Goal: Task Accomplishment & Management: Manage account settings

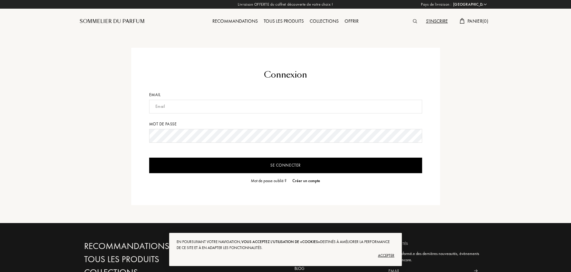
select select "FR"
type input "[EMAIL_ADDRESS][DOMAIN_NAME]"
click at [196, 168] on input "Se connecter" at bounding box center [285, 166] width 273 height 16
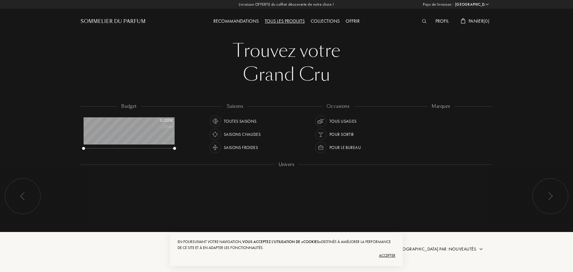
select select "FR"
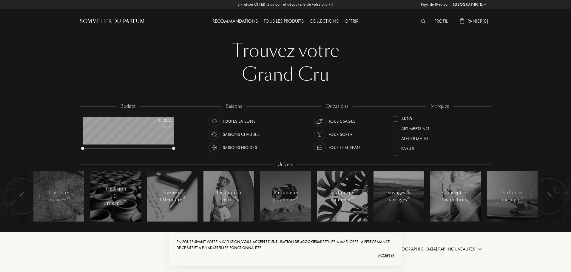
click at [386, 255] on div "Accepter" at bounding box center [286, 256] width 218 height 10
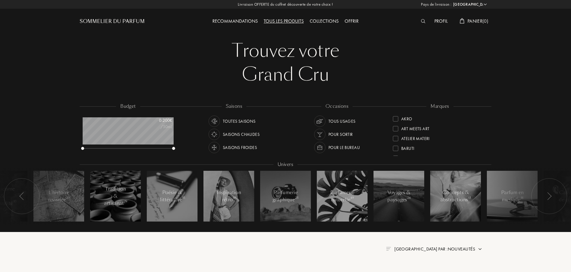
click at [438, 20] on div "Profil" at bounding box center [441, 22] width 19 height 8
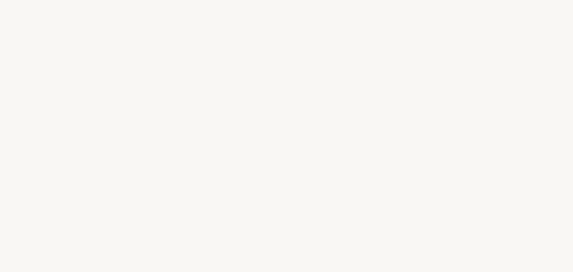
select select "FR"
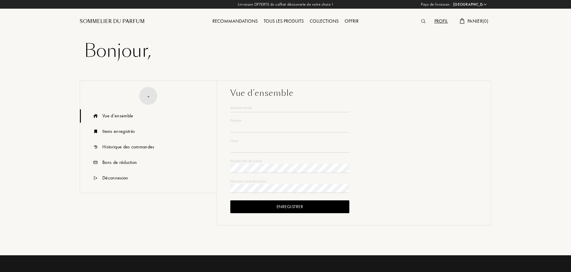
type input "Clément"
type input "Cessin"
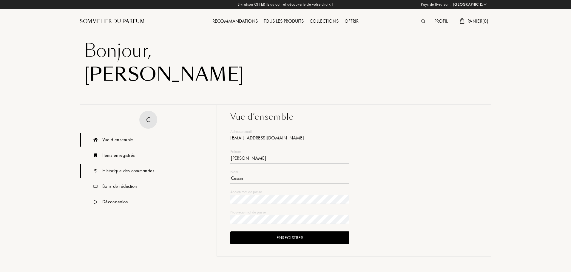
type input "[EMAIL_ADDRESS][DOMAIN_NAME]"
click at [124, 173] on div "Historique des commandes" at bounding box center [128, 170] width 52 height 7
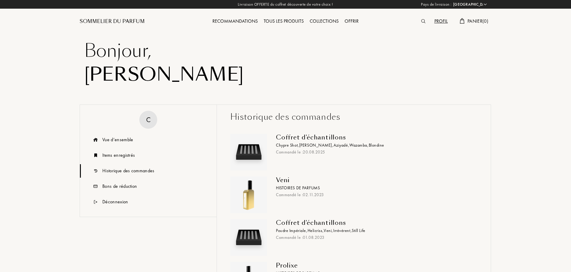
click at [292, 145] on span "Chypre Shot ," at bounding box center [287, 144] width 23 height 5
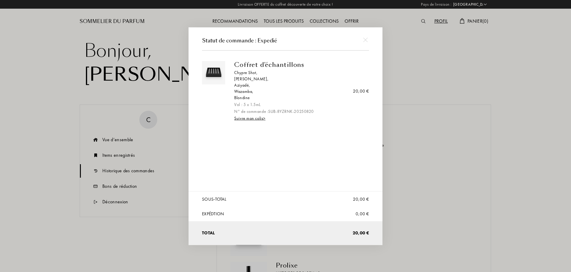
click at [246, 118] on link "Suivre mon colis >" at bounding box center [249, 117] width 31 height 5
click at [492, 87] on div at bounding box center [286, 136] width 573 height 272
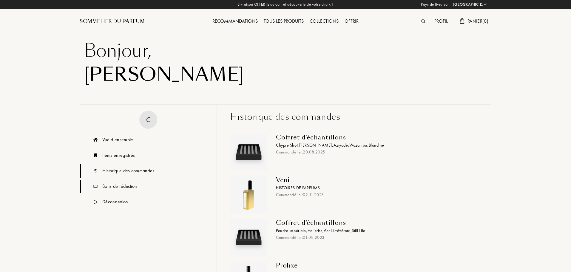
click at [123, 190] on div "Bons de réduction" at bounding box center [119, 186] width 35 height 7
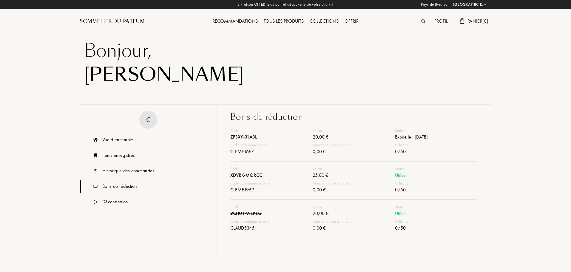
click at [235, 22] on div "Recommandations" at bounding box center [234, 22] width 51 height 8
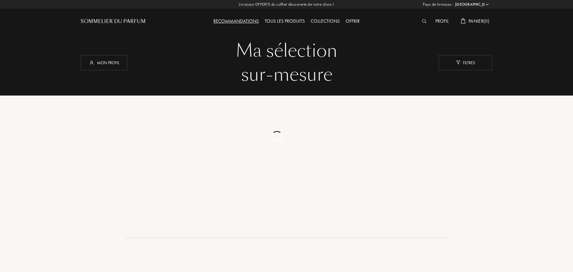
select select "FR"
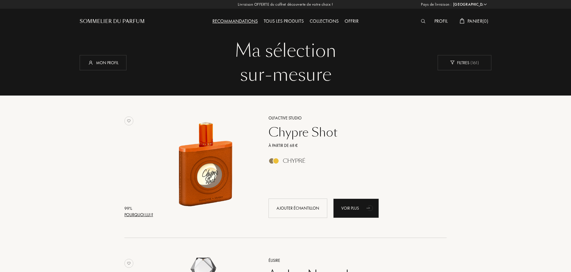
click at [278, 21] on div "Tous les produits" at bounding box center [284, 22] width 46 height 8
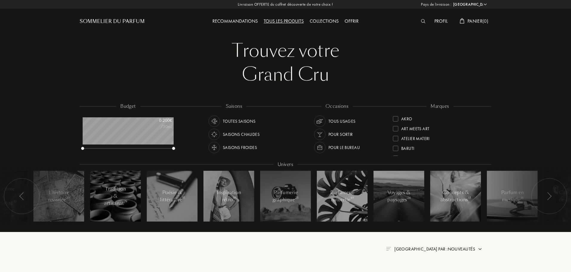
select select "FR"
click at [327, 20] on div "Collections" at bounding box center [324, 22] width 35 height 8
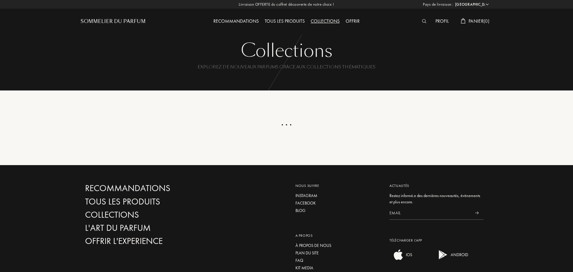
select select "FR"
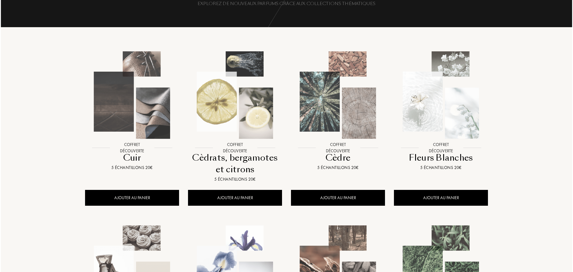
scroll to position [60, 0]
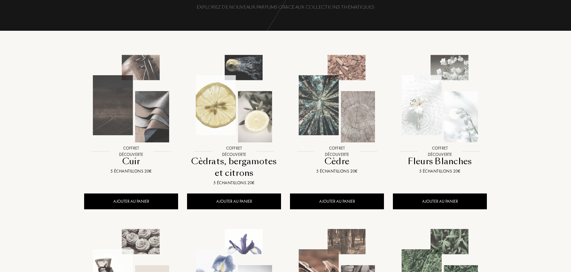
click at [330, 106] on img at bounding box center [337, 98] width 93 height 93
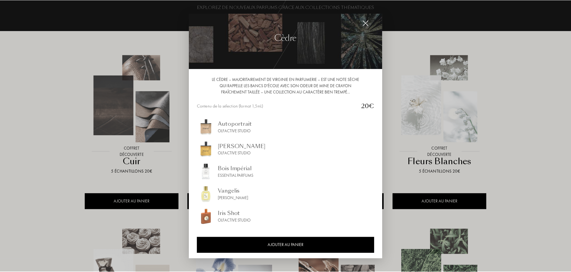
scroll to position [9, 0]
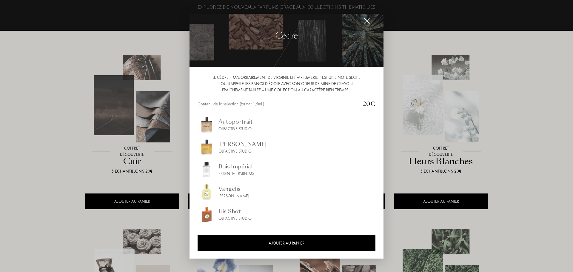
click at [549, 113] on div at bounding box center [286, 136] width 573 height 272
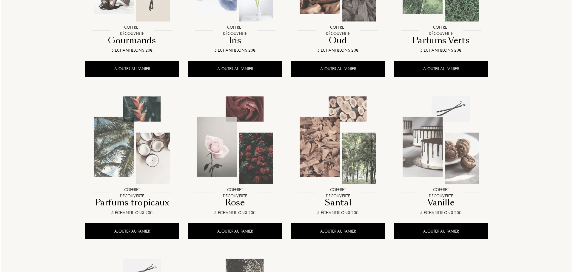
scroll to position [358, 0]
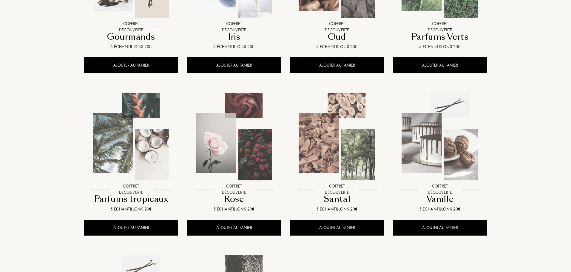
click at [326, 147] on img at bounding box center [337, 136] width 93 height 93
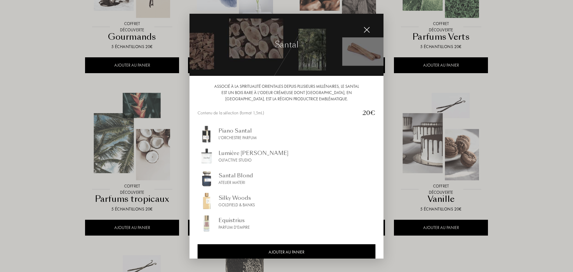
click at [515, 135] on div at bounding box center [286, 136] width 573 height 272
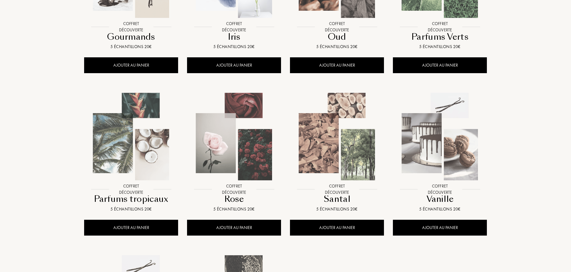
click at [453, 151] on img at bounding box center [440, 136] width 93 height 93
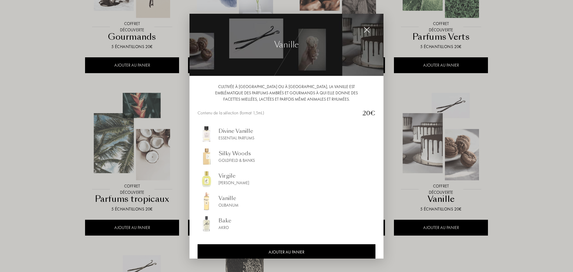
click at [527, 136] on div at bounding box center [286, 136] width 573 height 272
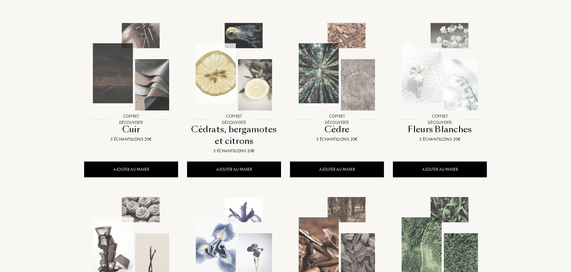
scroll to position [0, 0]
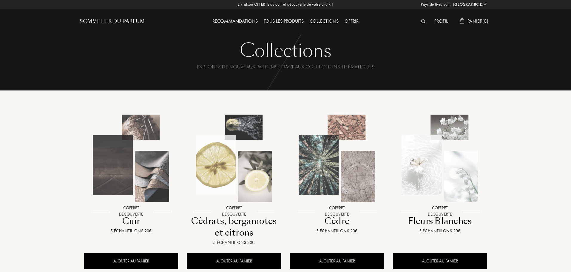
click at [279, 20] on div "Tous les produits" at bounding box center [284, 22] width 46 height 8
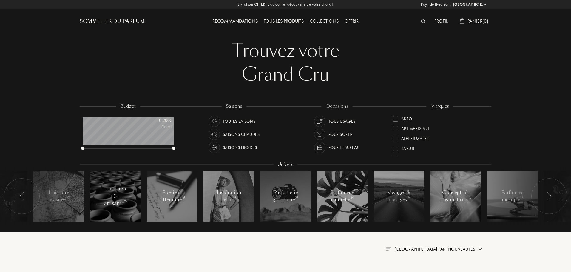
select select "FR"
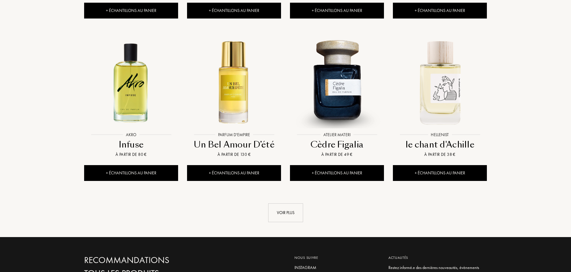
scroll to position [597, 0]
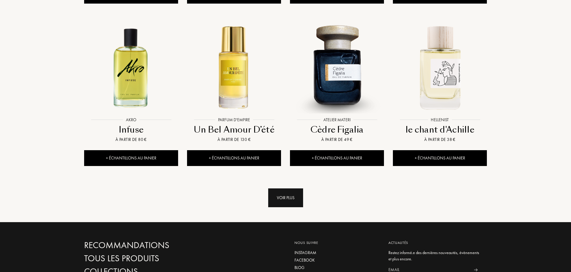
click at [275, 188] on div "Voir plus" at bounding box center [285, 197] width 35 height 19
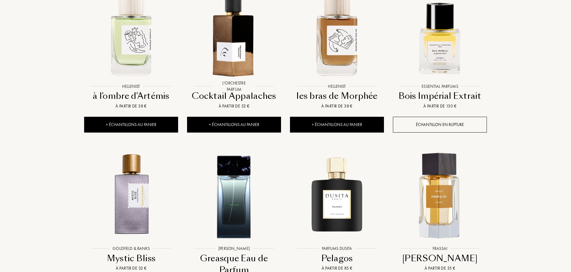
scroll to position [806, 0]
